Goal: Information Seeking & Learning: Understand process/instructions

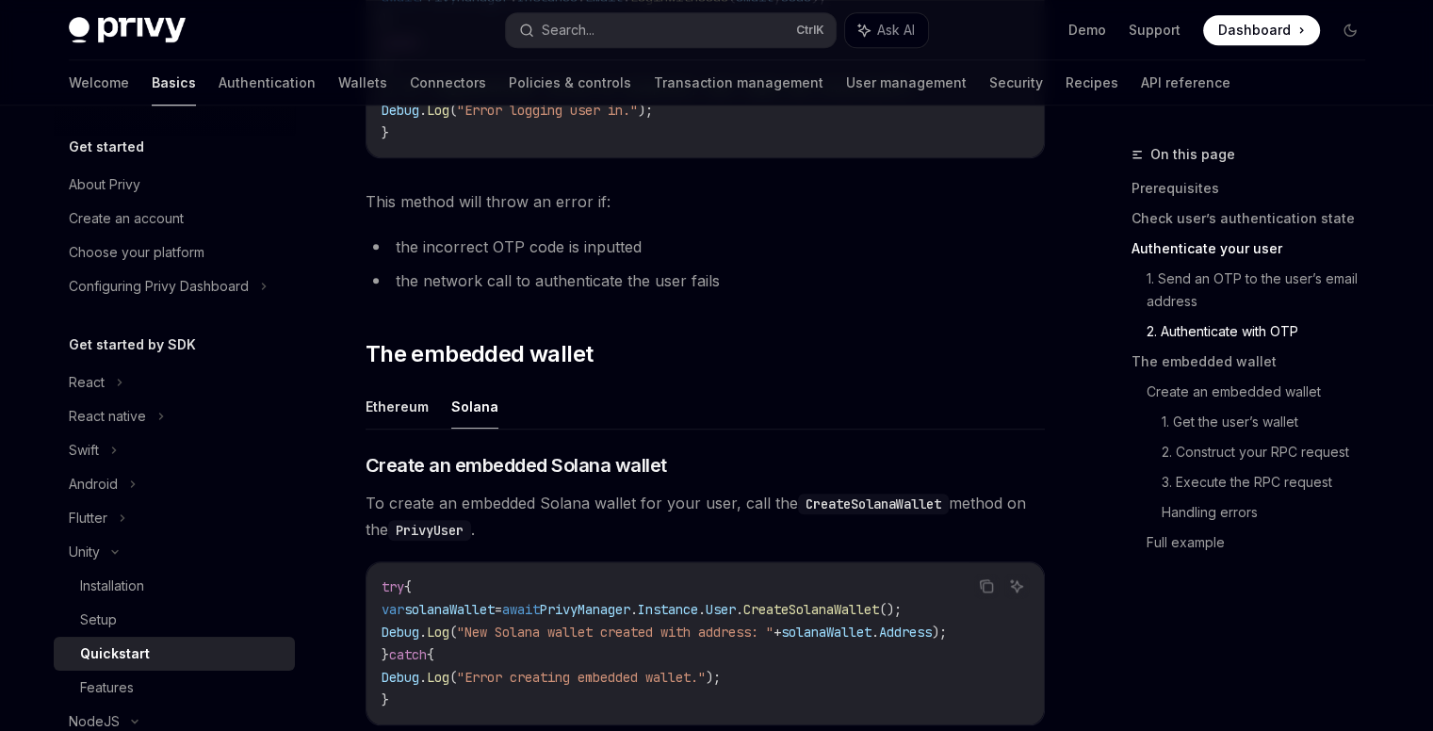
scroll to position [337, 0]
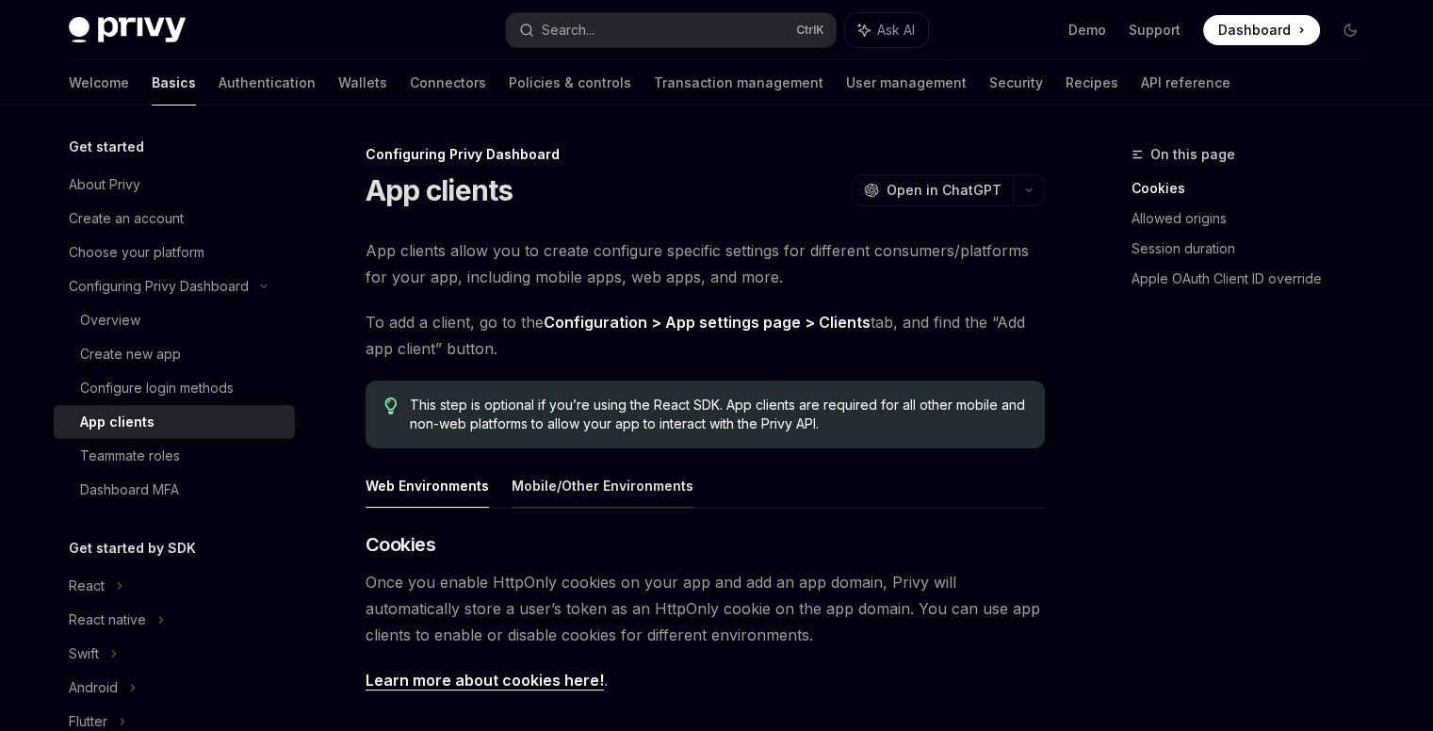
click at [594, 498] on button "Mobile/Other Environments" at bounding box center [603, 486] width 182 height 44
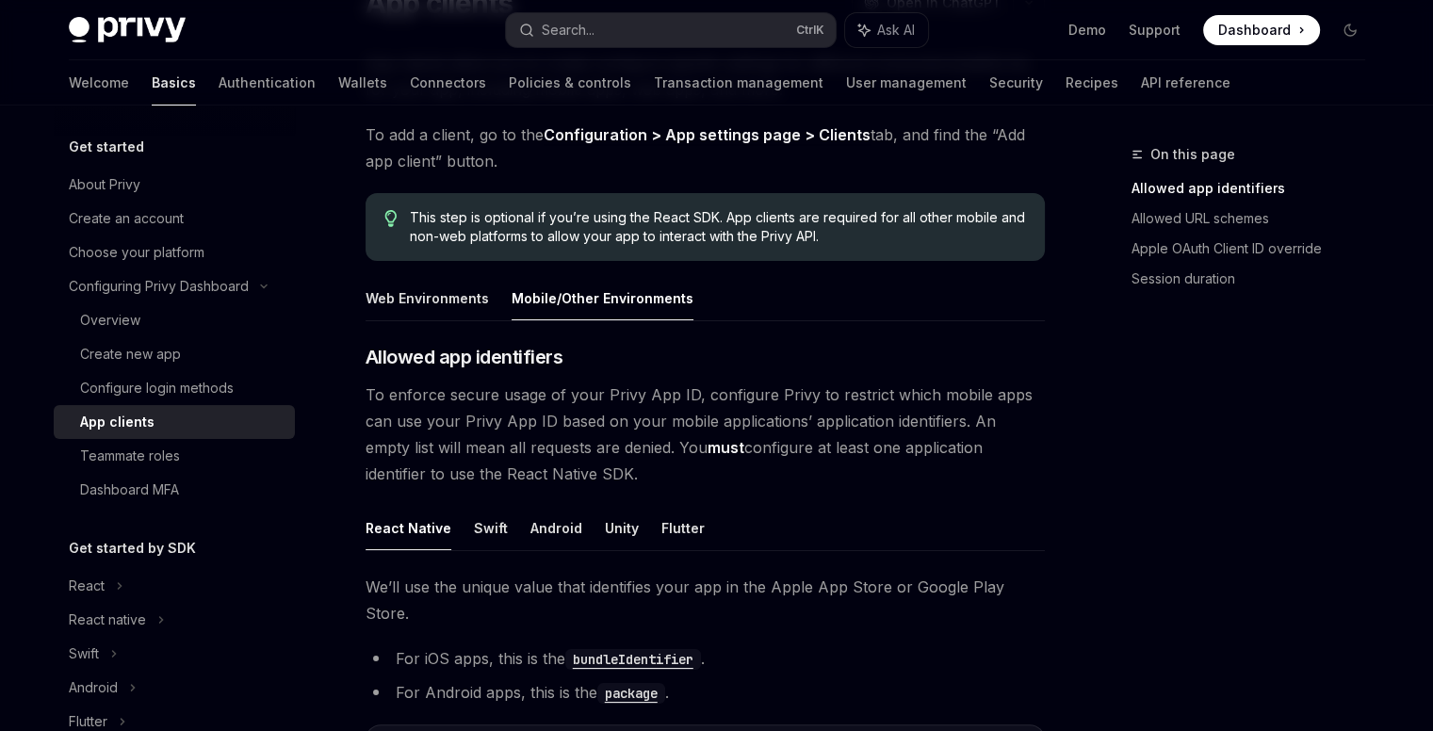
scroll to position [188, 0]
click at [613, 523] on button "Unity" at bounding box center [622, 527] width 34 height 44
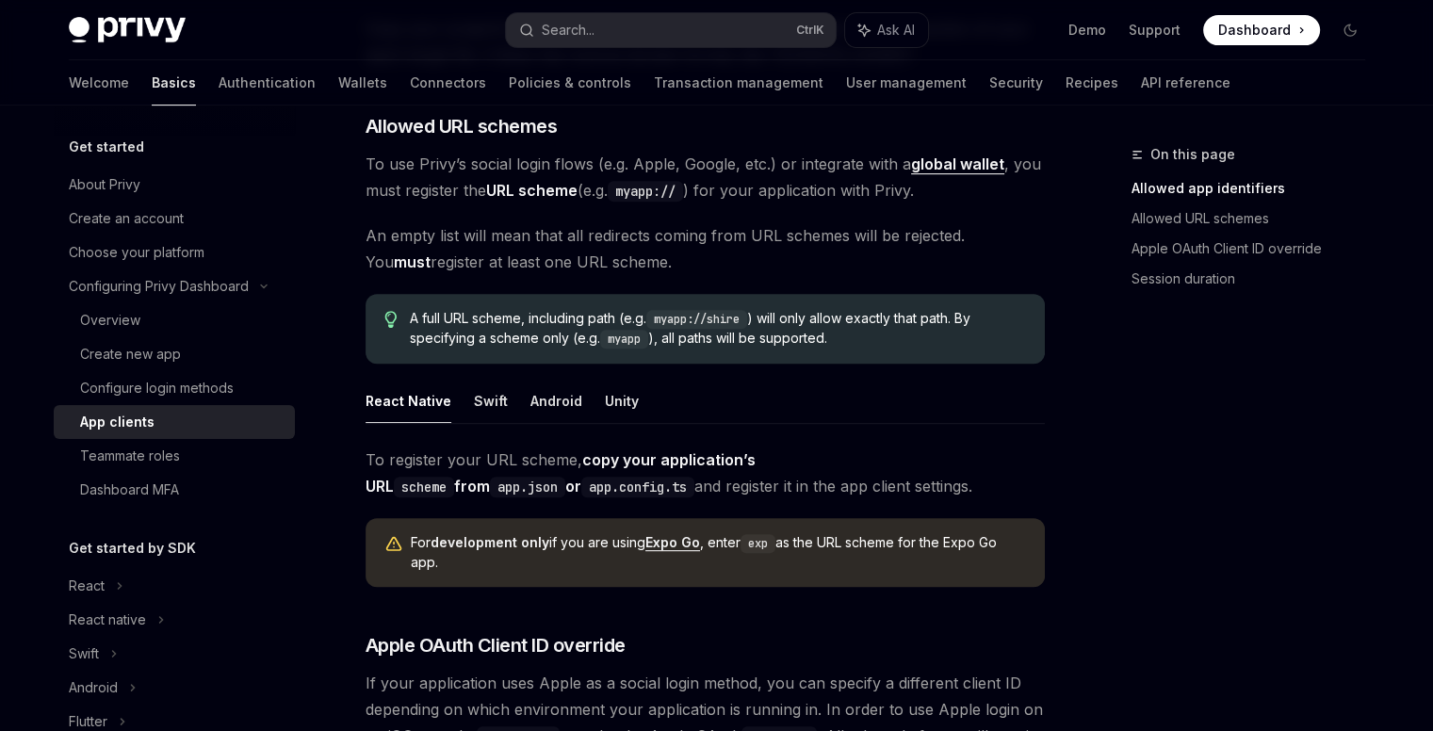
scroll to position [754, 0]
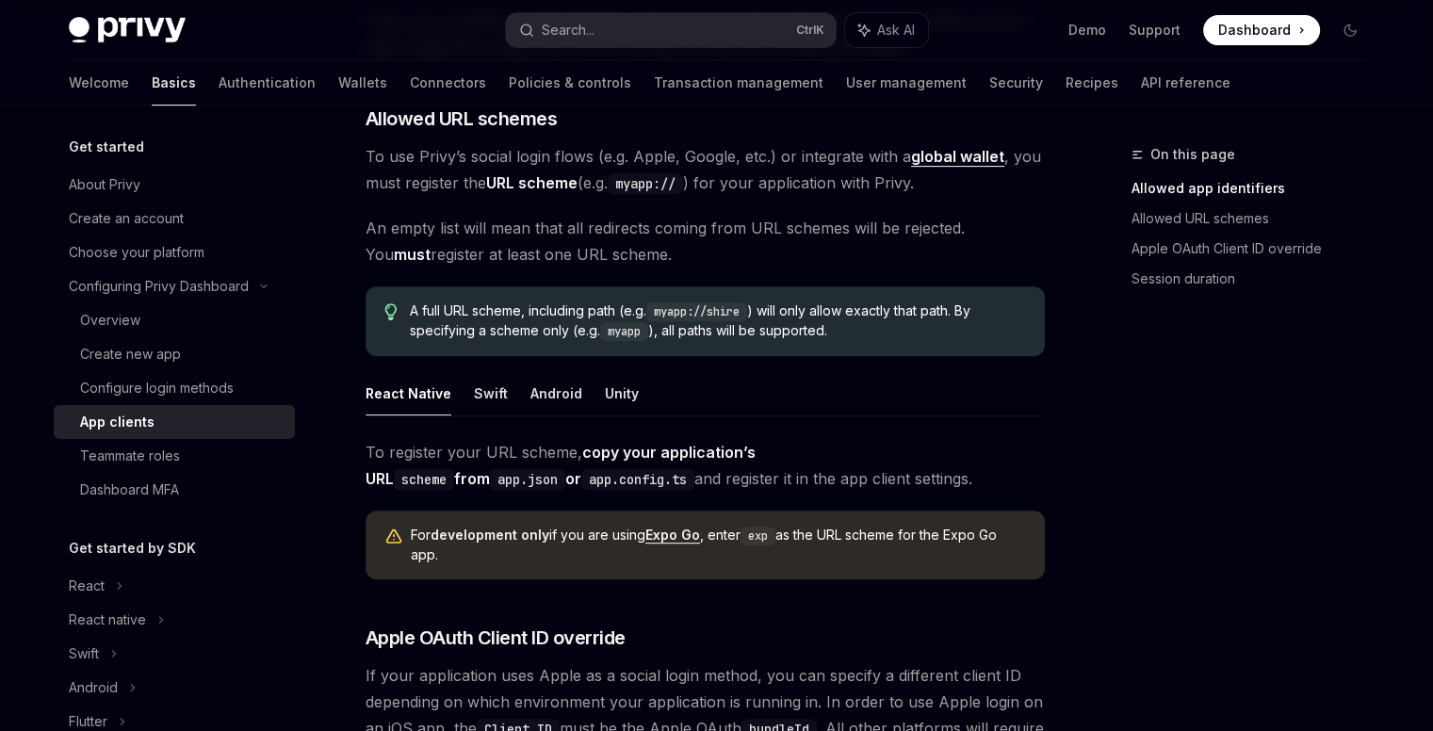
click at [631, 392] on ul "React Native Swift Android Unity" at bounding box center [705, 393] width 679 height 45
click at [625, 393] on button "Unity" at bounding box center [622, 393] width 34 height 44
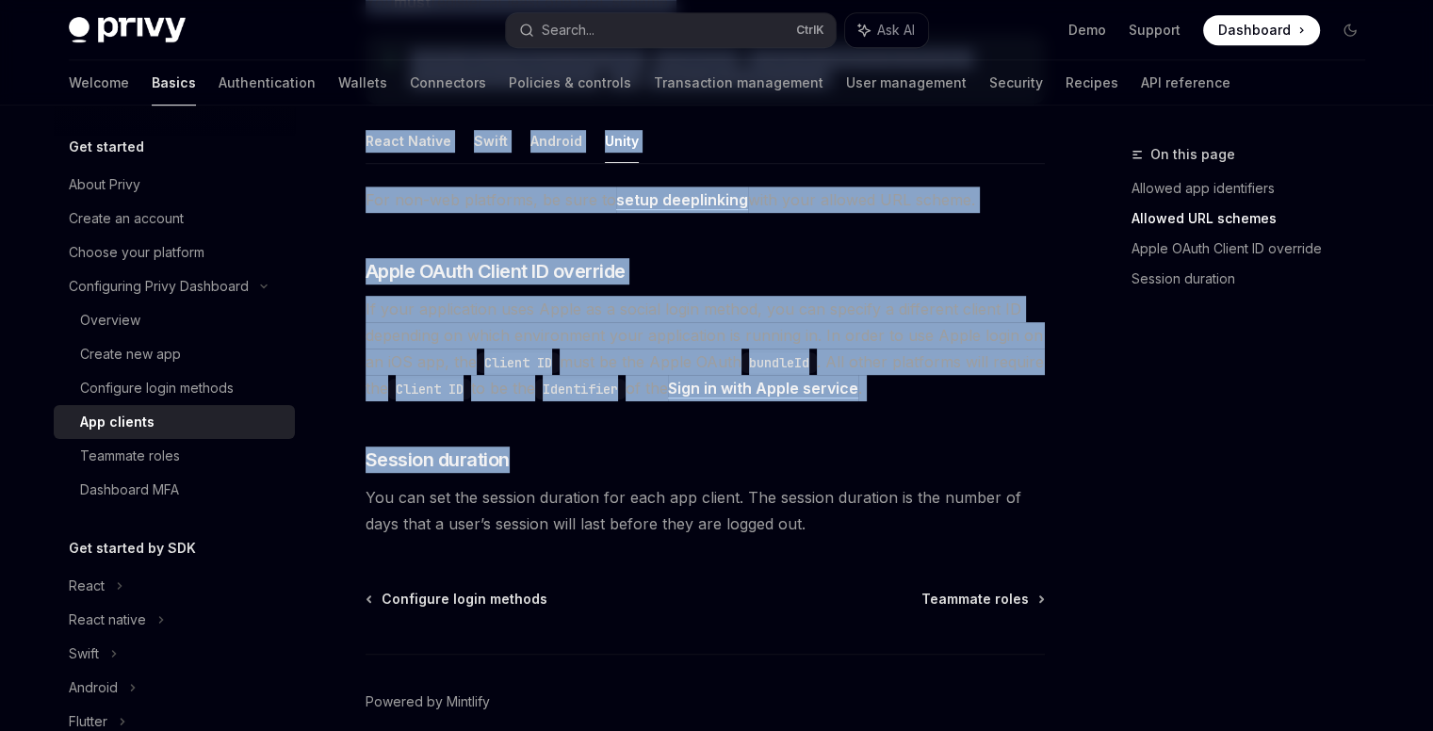
scroll to position [1090, 0]
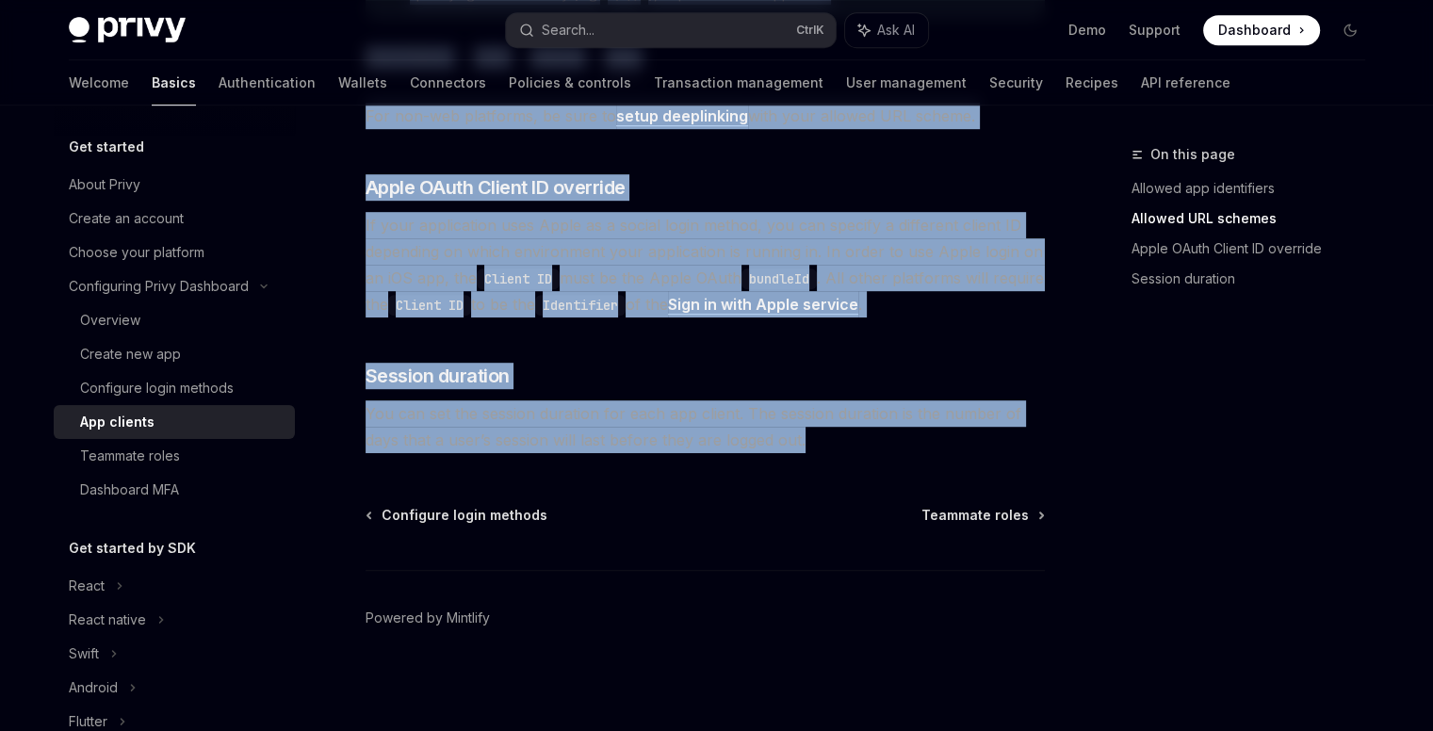
drag, startPoint x: 345, startPoint y: 178, endPoint x: 862, endPoint y: 446, distance: 582.3
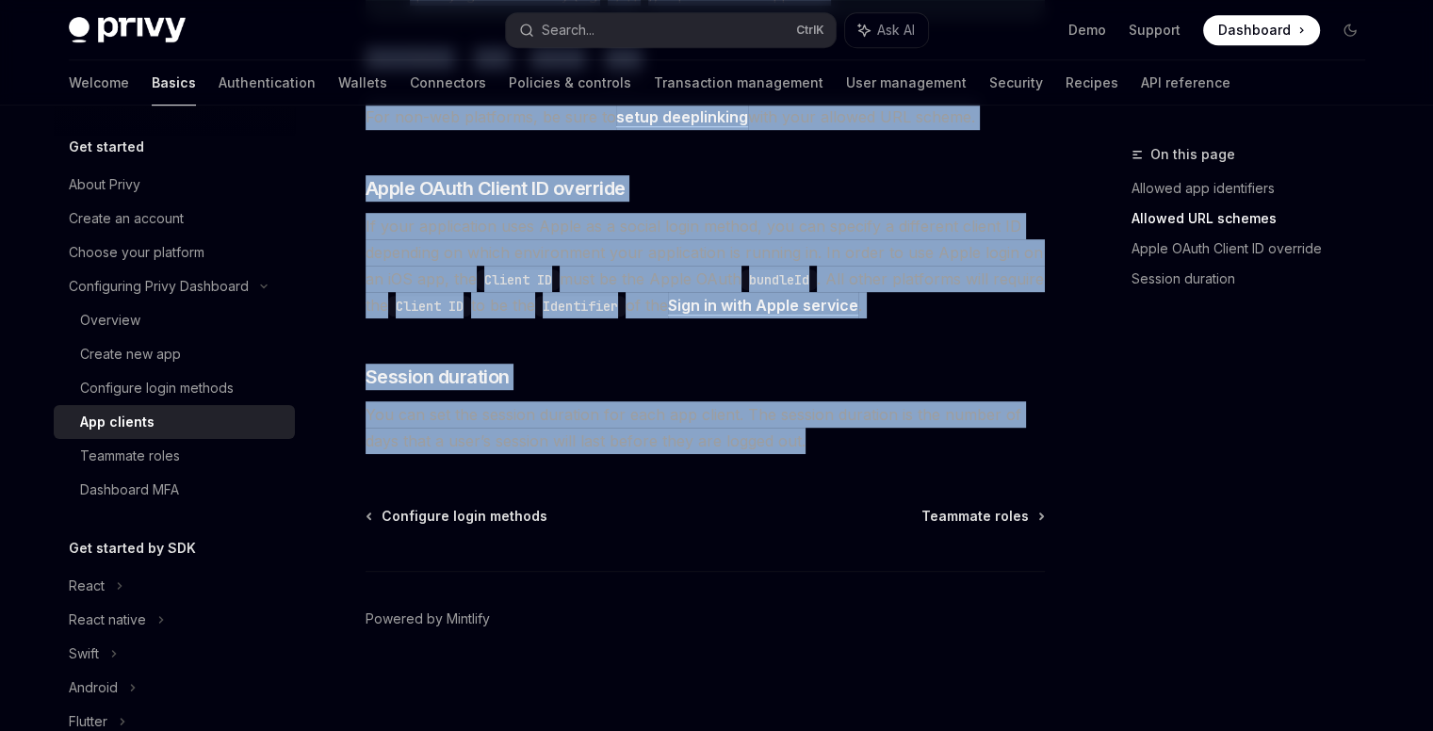
scroll to position [807, 0]
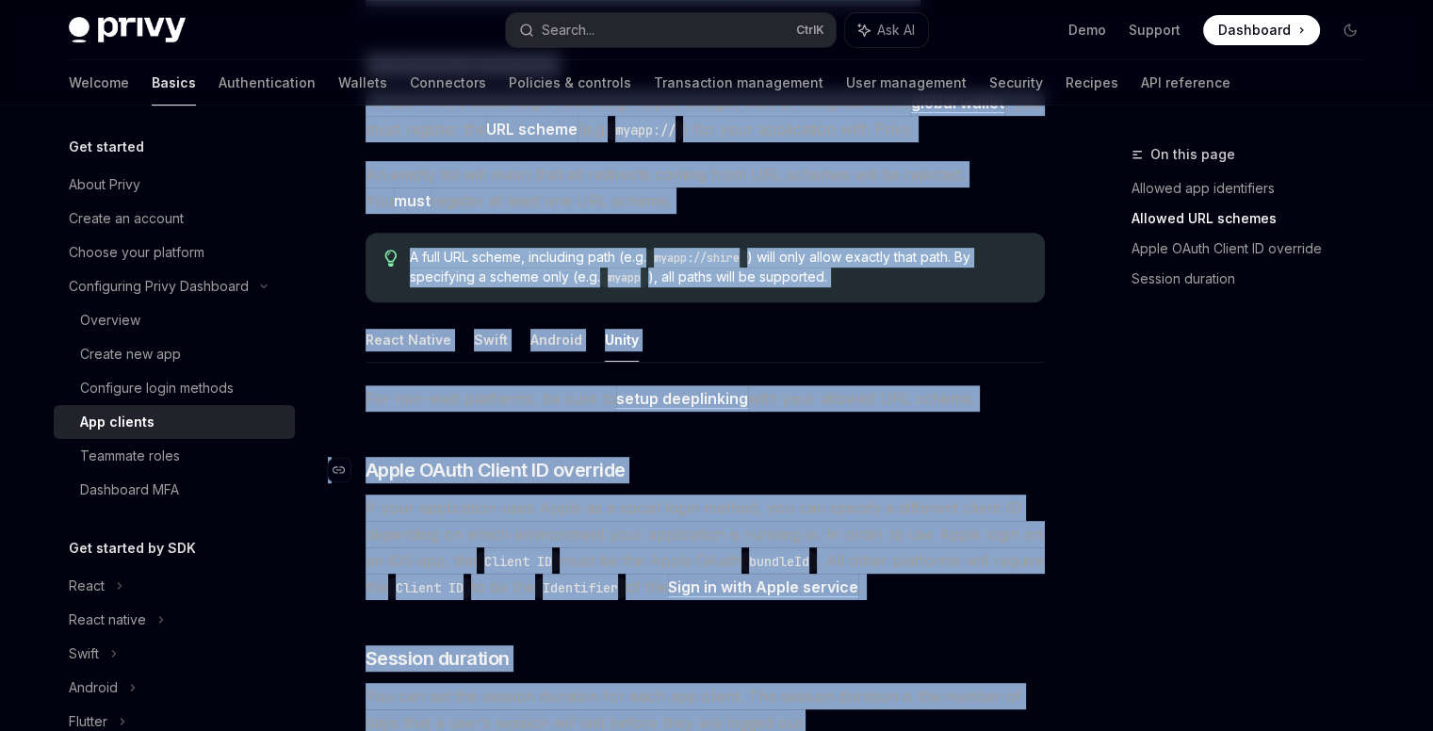
click at [862, 437] on div "For non-web platforms, be sure to setup deeplinking with your allowed URL schem…" at bounding box center [705, 492] width 679 height 215
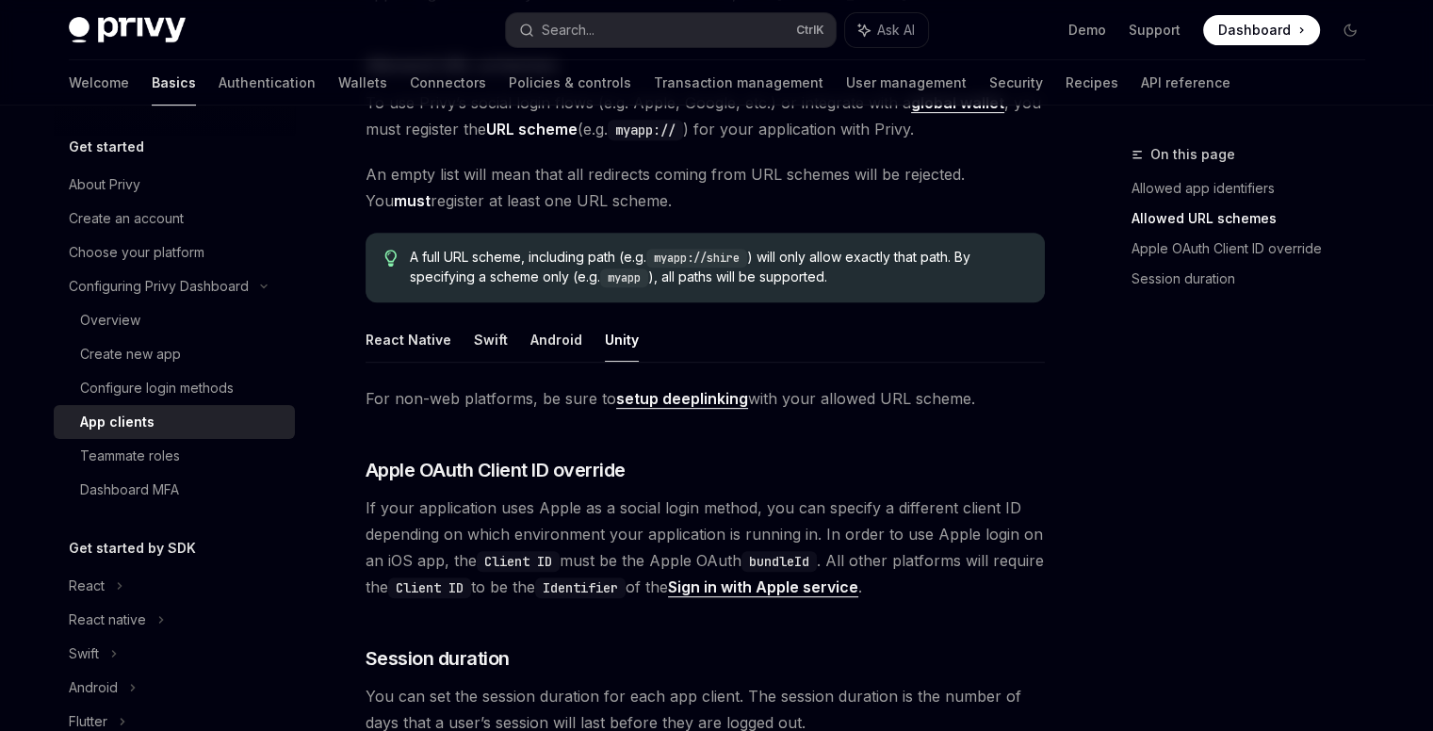
click at [665, 399] on link "setup deeplinking" at bounding box center [682, 399] width 132 height 20
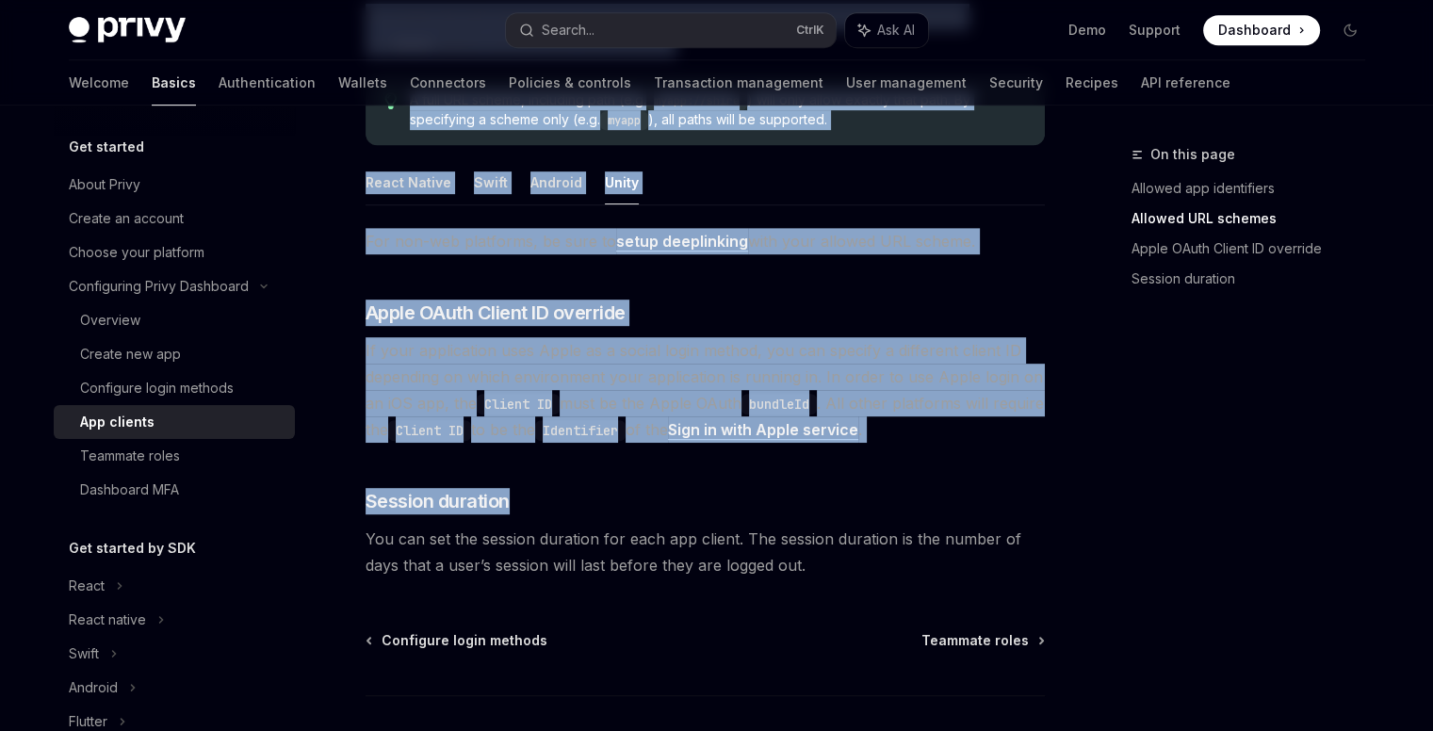
scroll to position [1090, 0]
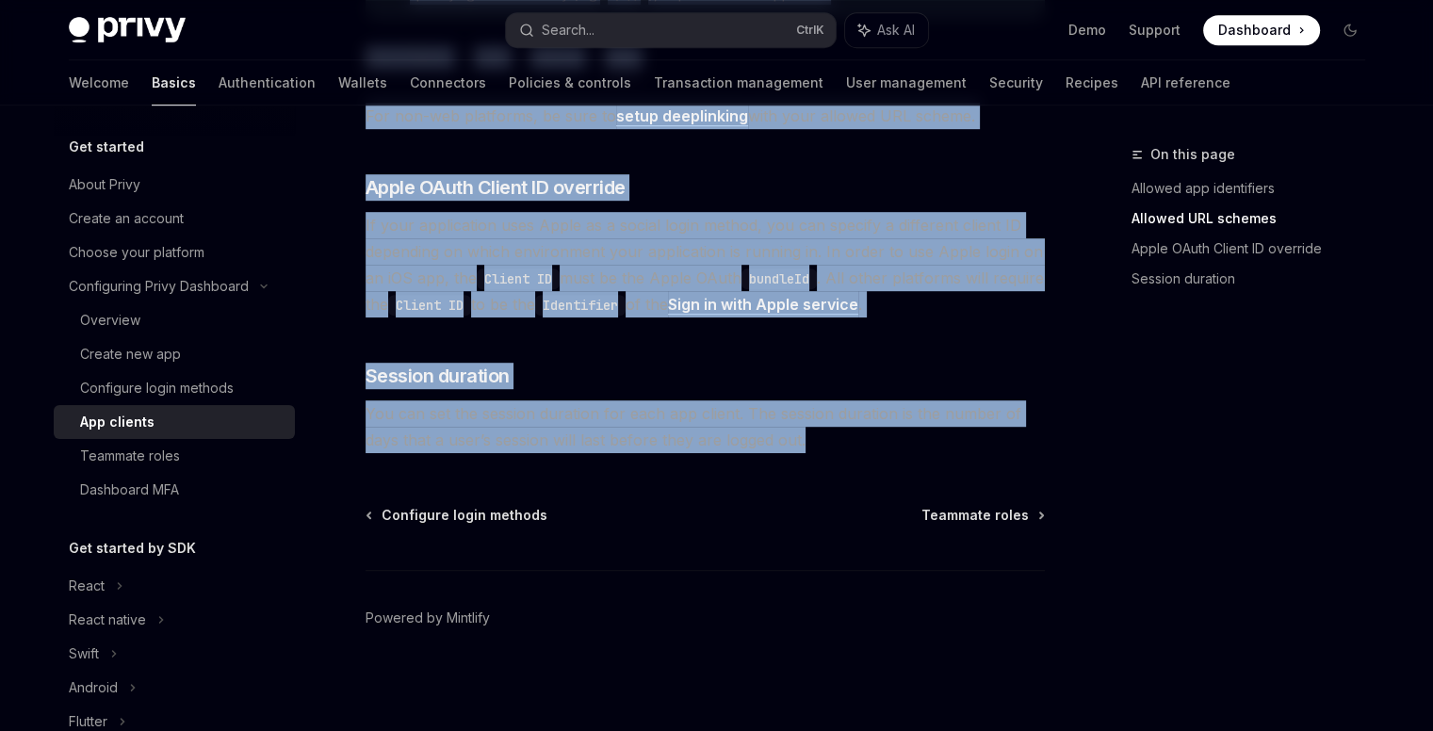
drag, startPoint x: 337, startPoint y: 138, endPoint x: 946, endPoint y: 448, distance: 683.0
copy div "Configuring Privy Dashboard App clients OpenAI Open in ChatGPT OpenAI Open in C…"
type textarea "*"
